Goal: Navigation & Orientation: Find specific page/section

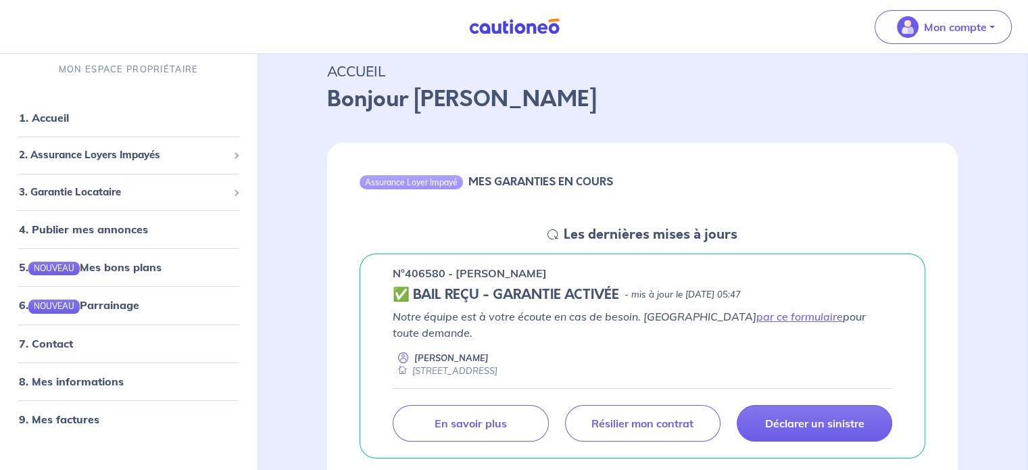
scroll to position [68, 0]
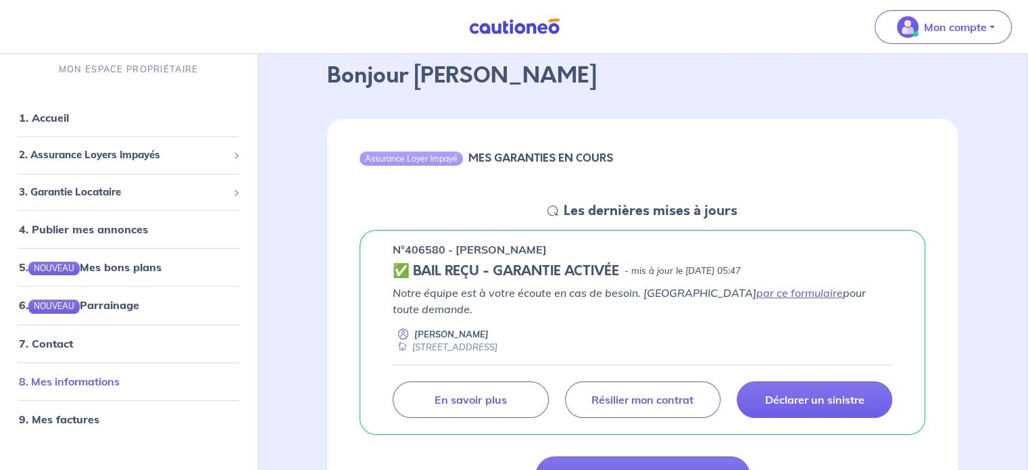
drag, startPoint x: 76, startPoint y: 377, endPoint x: 101, endPoint y: 378, distance: 25.0
click at [76, 377] on link "8. Mes informations" at bounding box center [69, 381] width 101 height 14
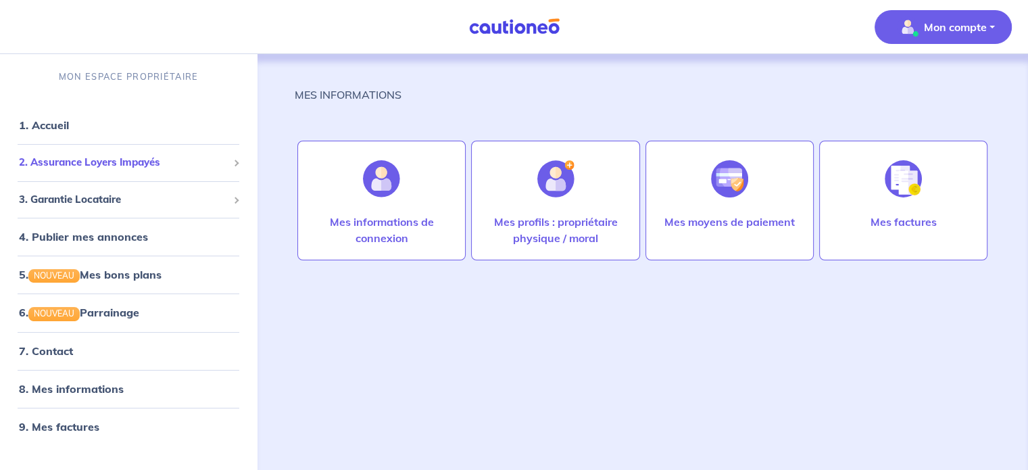
click at [135, 161] on span "2. Assurance Loyers Impayés" at bounding box center [123, 163] width 209 height 16
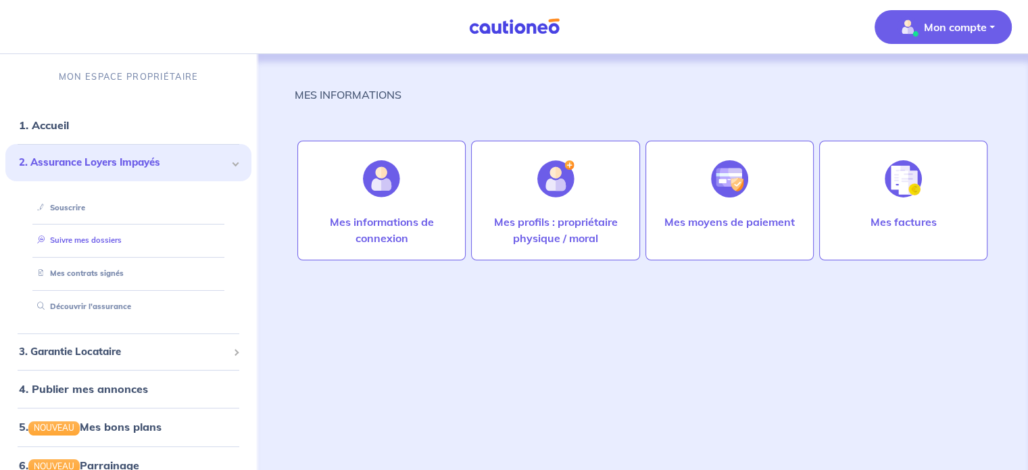
click at [107, 238] on link "Suivre mes dossiers" at bounding box center [77, 239] width 90 height 9
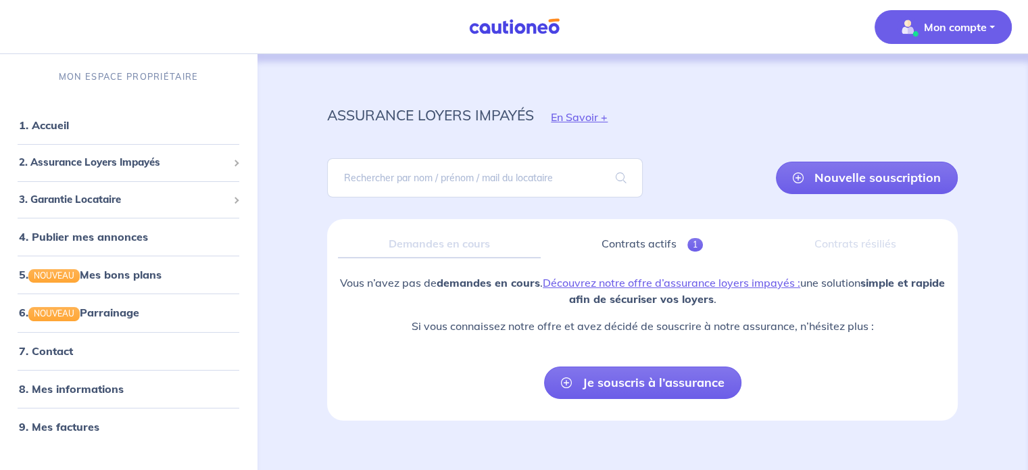
click at [951, 27] on p "Mon compte" at bounding box center [955, 27] width 63 height 16
click at [924, 83] on link "Mes informations" at bounding box center [929, 84] width 109 height 22
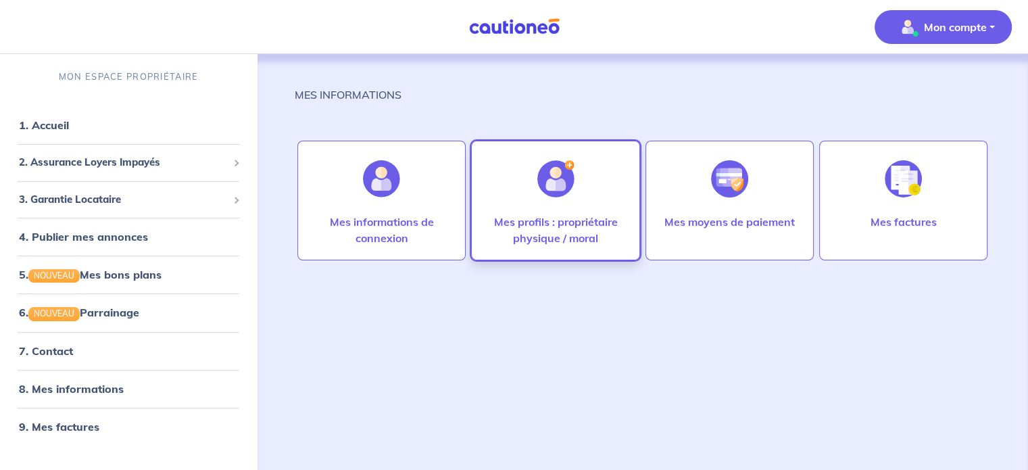
click at [565, 240] on p "Mes profils : propriétaire physique / moral" at bounding box center [555, 229] width 140 height 32
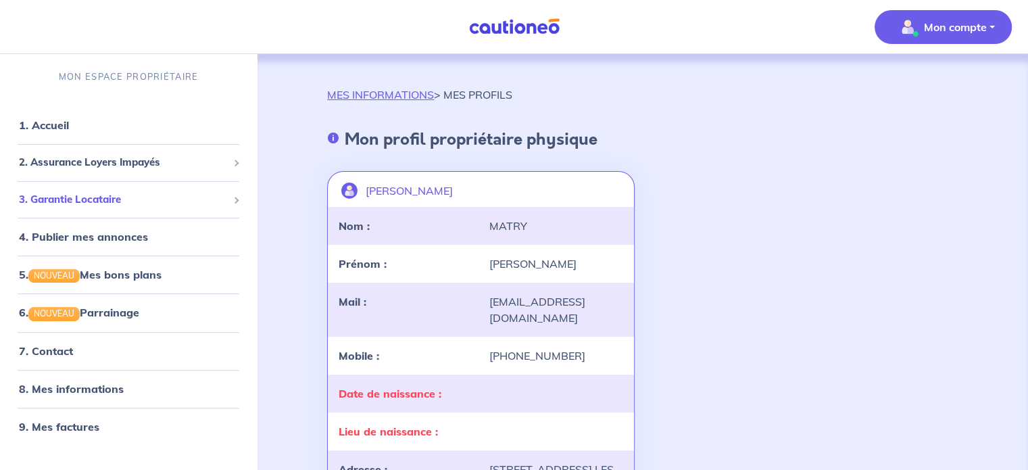
click at [109, 199] on span "3. Garantie Locataire" at bounding box center [123, 200] width 209 height 16
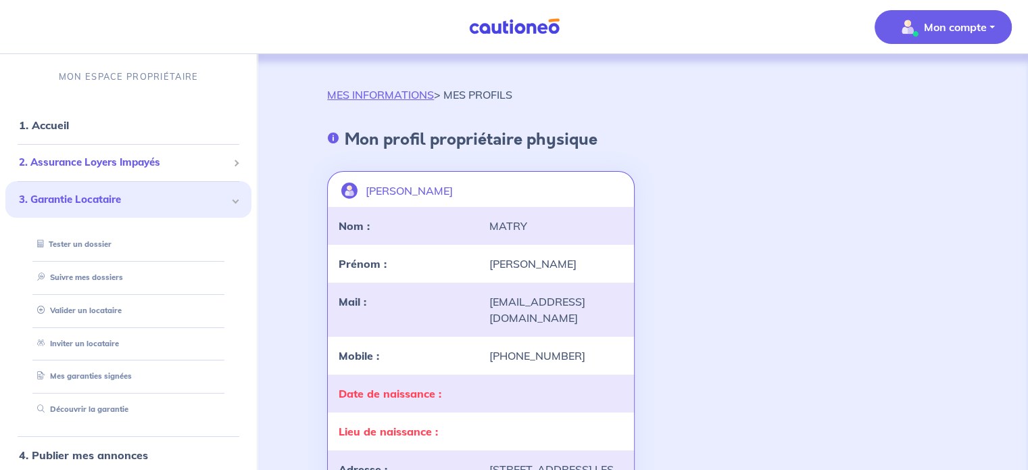
click at [233, 161] on span at bounding box center [235, 163] width 5 height 16
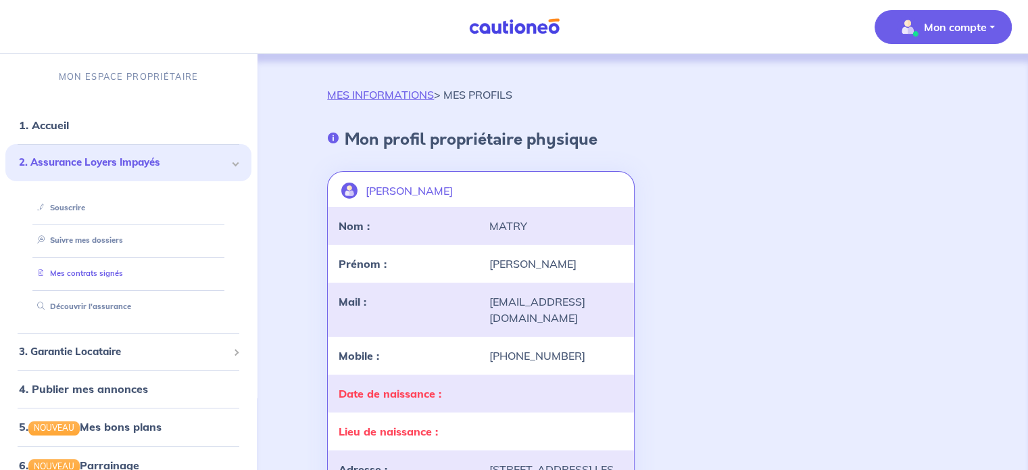
click at [101, 271] on link "Mes contrats signés" at bounding box center [77, 272] width 91 height 9
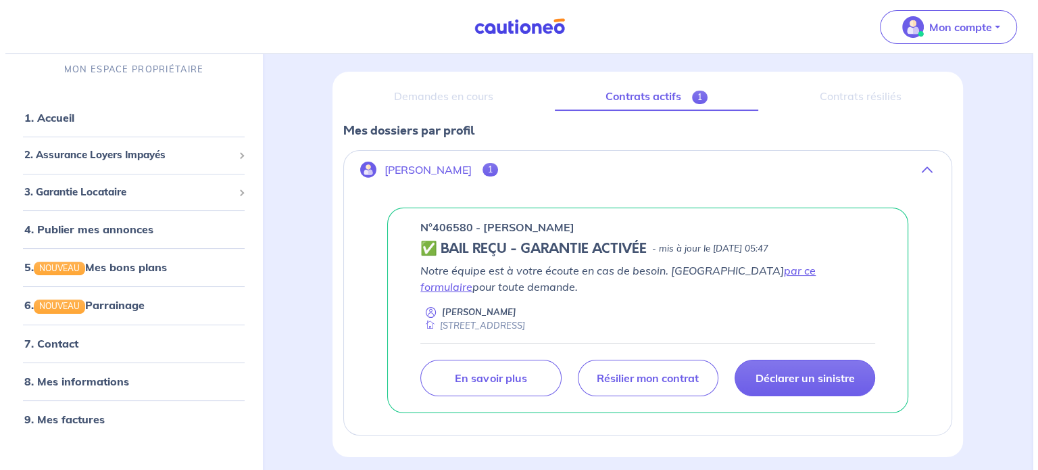
scroll to position [197, 0]
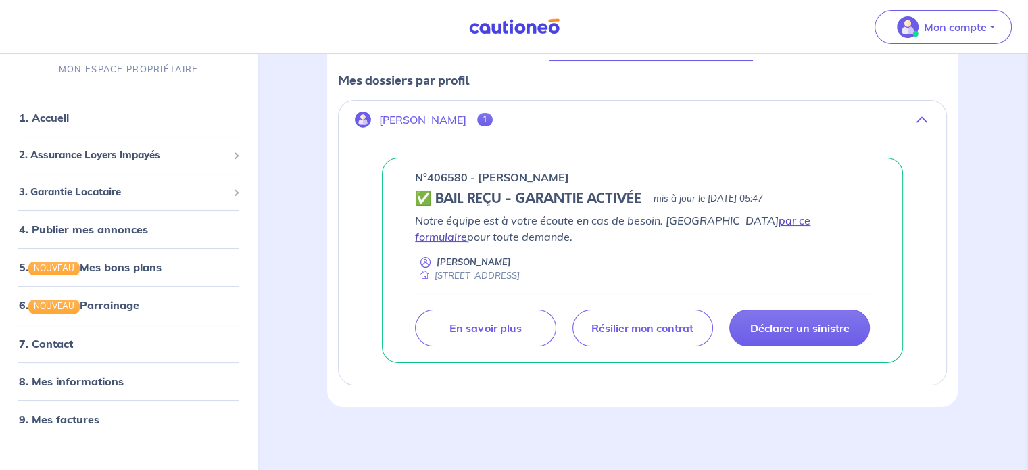
click at [757, 220] on link "par ce formulaire" at bounding box center [612, 228] width 395 height 30
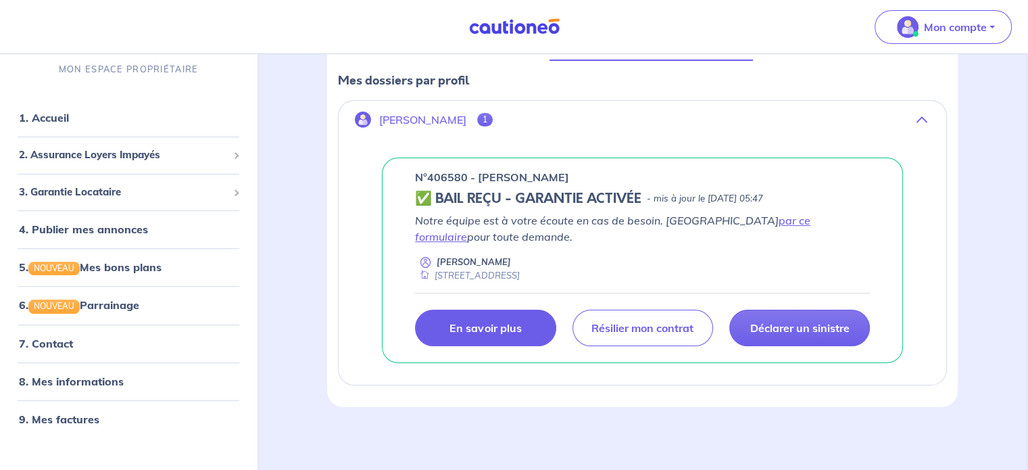
click at [489, 337] on link "En savoir plus" at bounding box center [485, 327] width 141 height 36
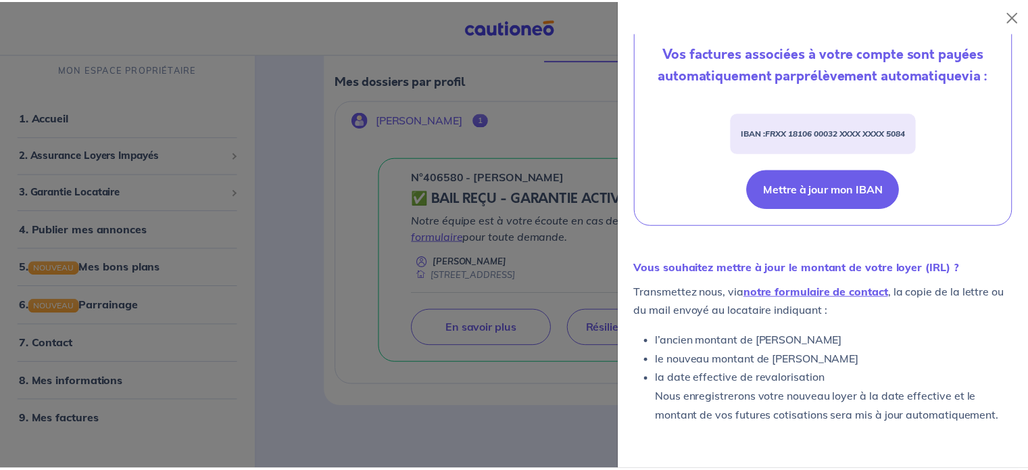
scroll to position [540, 0]
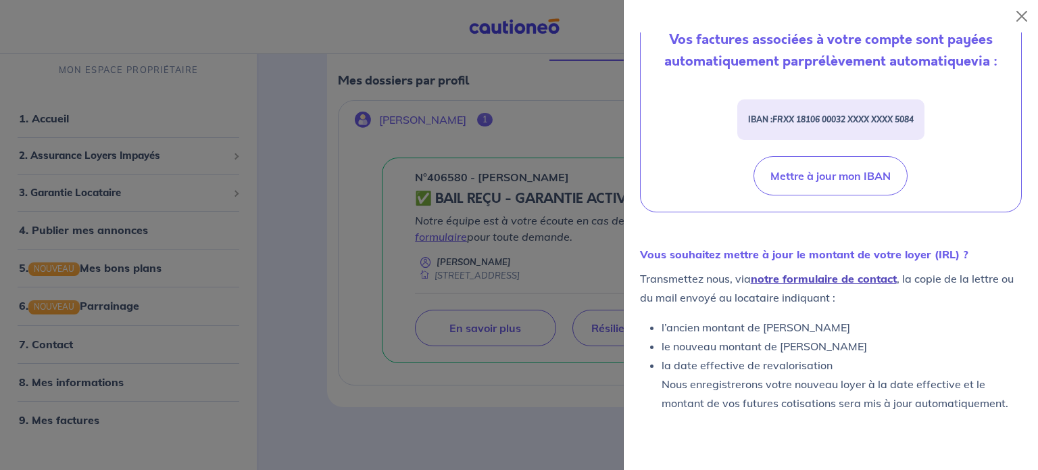
click at [828, 276] on link "notre formulaire de contact" at bounding box center [824, 279] width 146 height 14
click at [1025, 16] on button "Close" at bounding box center [1022, 16] width 22 height 22
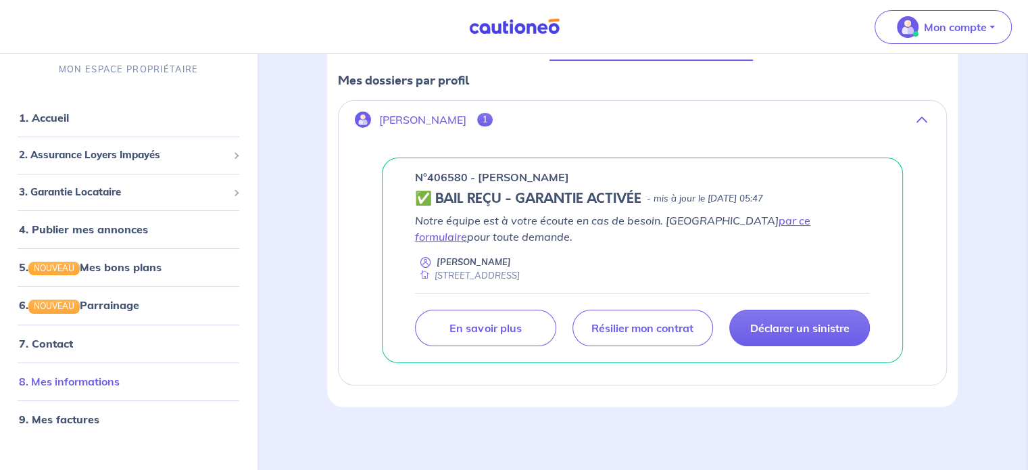
click at [81, 381] on link "8. Mes informations" at bounding box center [69, 381] width 101 height 14
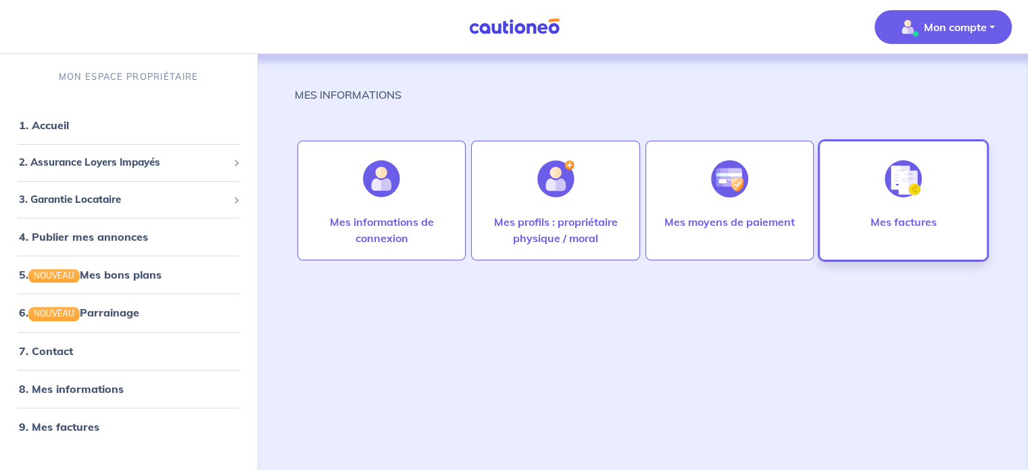
click at [903, 191] on img at bounding box center [902, 178] width 37 height 37
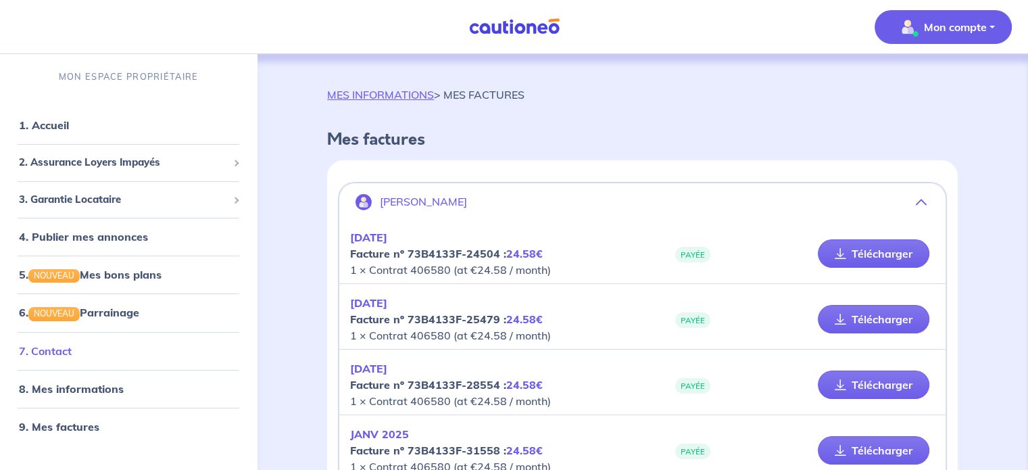
click at [62, 353] on link "7. Contact" at bounding box center [45, 351] width 53 height 14
